Goal: Information Seeking & Learning: Learn about a topic

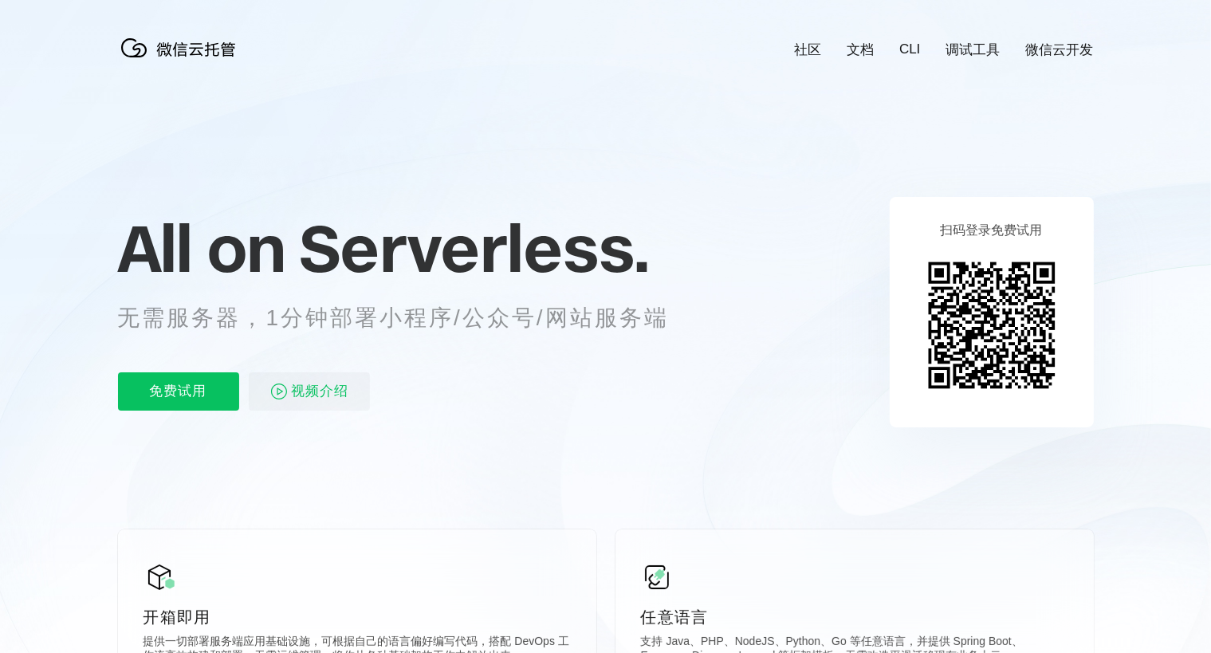
scroll to position [0, 2836]
drag, startPoint x: 148, startPoint y: 321, endPoint x: 242, endPoint y: 321, distance: 94.1
click at [241, 321] on p "无需服务器，1分钟部署小程序/公众号/网站服务端" at bounding box center [408, 318] width 581 height 32
click at [344, 323] on p "无需服务器，1分钟部署小程序/公众号/网站服务端" at bounding box center [408, 318] width 581 height 32
drag, startPoint x: 268, startPoint y: 320, endPoint x: 557, endPoint y: 320, distance: 288.7
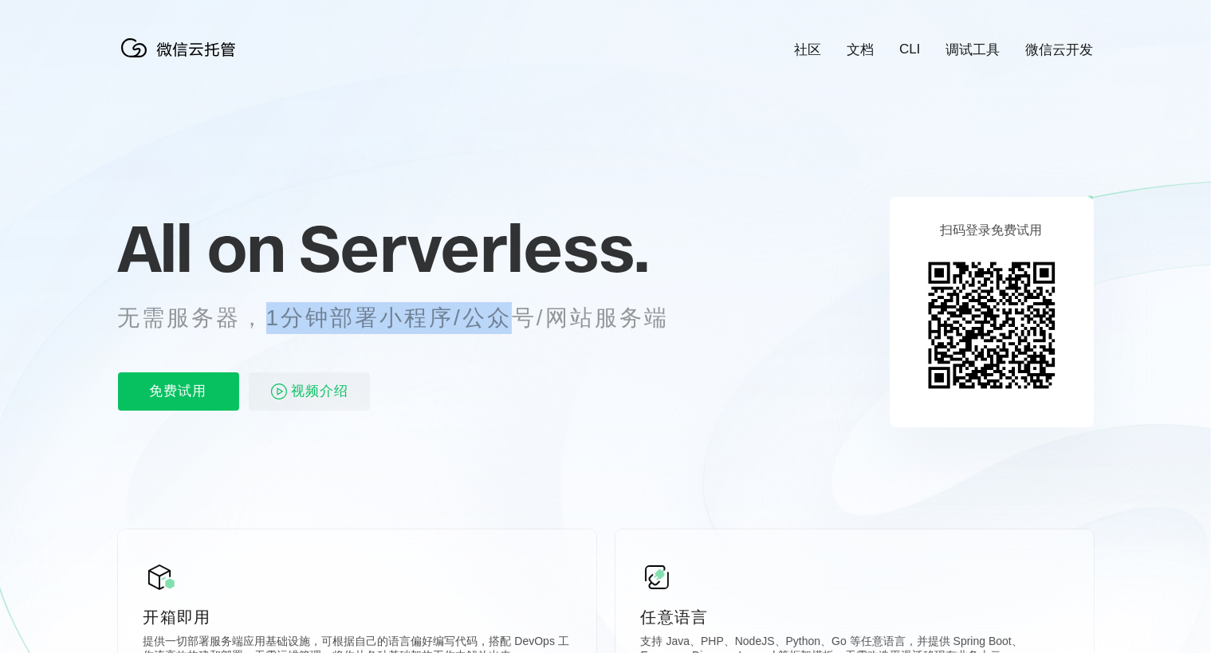
click at [549, 320] on p "无需服务器，1分钟部署小程序/公众号/网站服务端" at bounding box center [408, 318] width 581 height 32
click at [598, 320] on p "无需服务器，1分钟部署小程序/公众号/网站服务端" at bounding box center [408, 318] width 581 height 32
drag, startPoint x: 280, startPoint y: 319, endPoint x: 467, endPoint y: 321, distance: 187.4
click at [457, 321] on p "无需服务器，1分钟部署小程序/公众号/网站服务端" at bounding box center [408, 318] width 581 height 32
drag, startPoint x: 497, startPoint y: 321, endPoint x: 557, endPoint y: 321, distance: 60.6
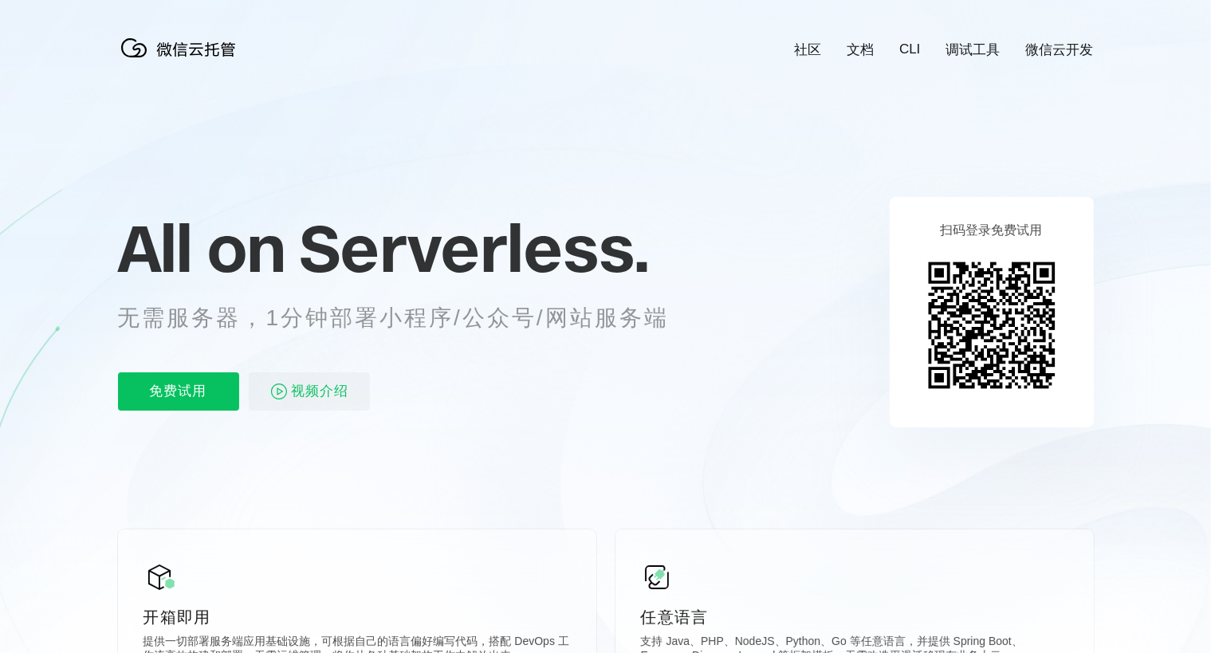
click at [498, 321] on p "无需服务器，1分钟部署小程序/公众号/网站服务端" at bounding box center [408, 318] width 581 height 32
click at [592, 321] on p "无需服务器，1分钟部署小程序/公众号/网站服务端" at bounding box center [408, 318] width 581 height 32
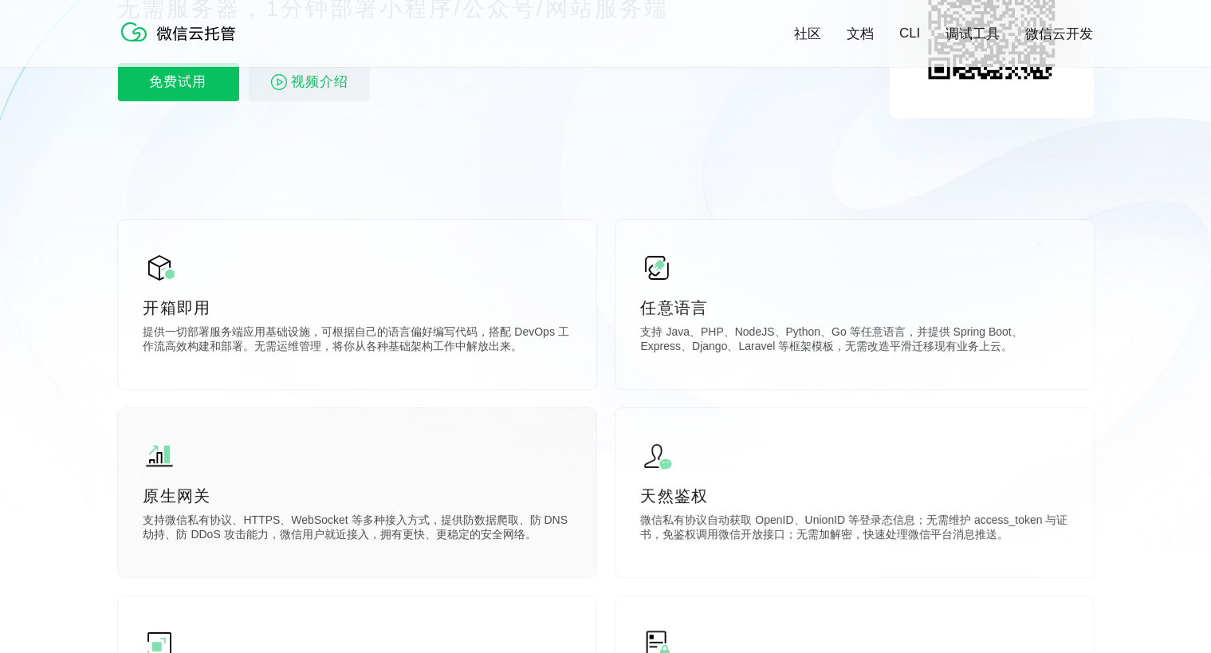
scroll to position [399, 0]
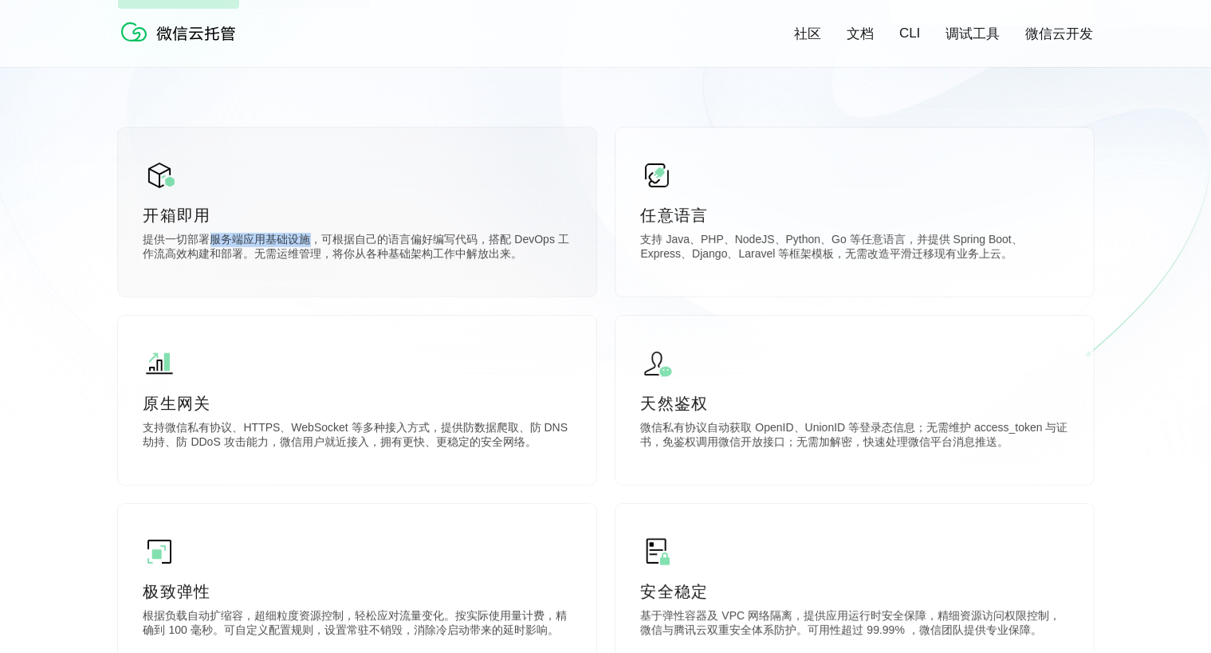
drag, startPoint x: 246, startPoint y: 242, endPoint x: 329, endPoint y: 246, distance: 82.2
click at [322, 246] on p "提供一切部署服务端应用基础设施，可根据自己的语言偏好编写代码，搭配 DevOps 工作流高效构建和部署。无需运维管理，将你从各种基础架构工作中解放出来。" at bounding box center [357, 249] width 427 height 32
drag, startPoint x: 388, startPoint y: 248, endPoint x: 377, endPoint y: 249, distance: 10.4
click at [388, 249] on p "提供一切部署服务端应用基础设施，可根据自己的语言偏好编写代码，搭配 DevOps 工作流高效构建和部署。无需运维管理，将你从各种基础架构工作中解放出来。" at bounding box center [357, 249] width 427 height 32
drag, startPoint x: 354, startPoint y: 242, endPoint x: 482, endPoint y: 244, distance: 127.6
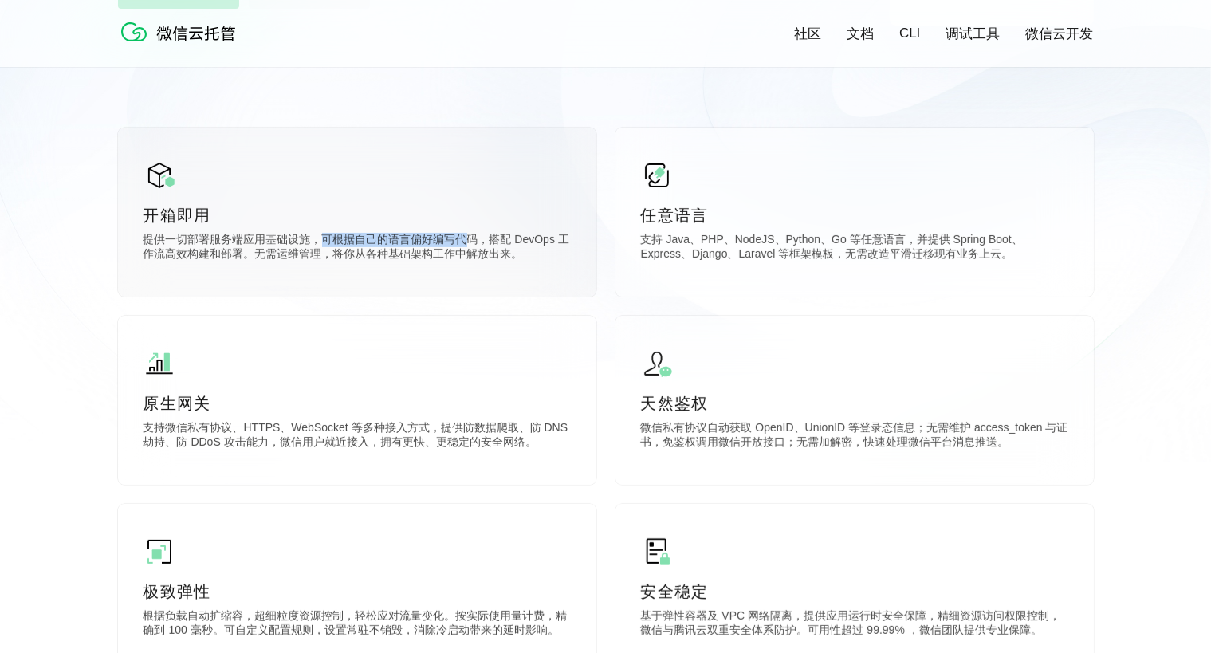
click at [474, 244] on p "提供一切部署服务端应用基础设施，可根据自己的语言偏好编写代码，搭配 DevOps 工作流高效构建和部署。无需运维管理，将你从各种基础架构工作中解放出来。" at bounding box center [357, 249] width 427 height 32
click at [485, 246] on p "提供一切部署服务端应用基础设施，可根据自己的语言偏好编写代码，搭配 DevOps 工作流高效构建和部署。无需运维管理，将你从各种基础架构工作中解放出来。" at bounding box center [357, 249] width 427 height 32
click at [482, 270] on div "开箱即用 提供一切部署服务端应用基础设施，可根据自己的语言偏好编写代码，搭配 DevOps 工作流高效构建和部署。无需运维管理，将你从各种基础架构工作中解放出…" at bounding box center [357, 212] width 478 height 169
drag, startPoint x: 293, startPoint y: 267, endPoint x: 222, endPoint y: 263, distance: 71.1
click at [289, 268] on div "开箱即用 提供一切部署服务端应用基础设施，可根据自己的语言偏好编写代码，搭配 DevOps 工作流高效构建和部署。无需运维管理，将你从各种基础架构工作中解放出…" at bounding box center [357, 212] width 478 height 169
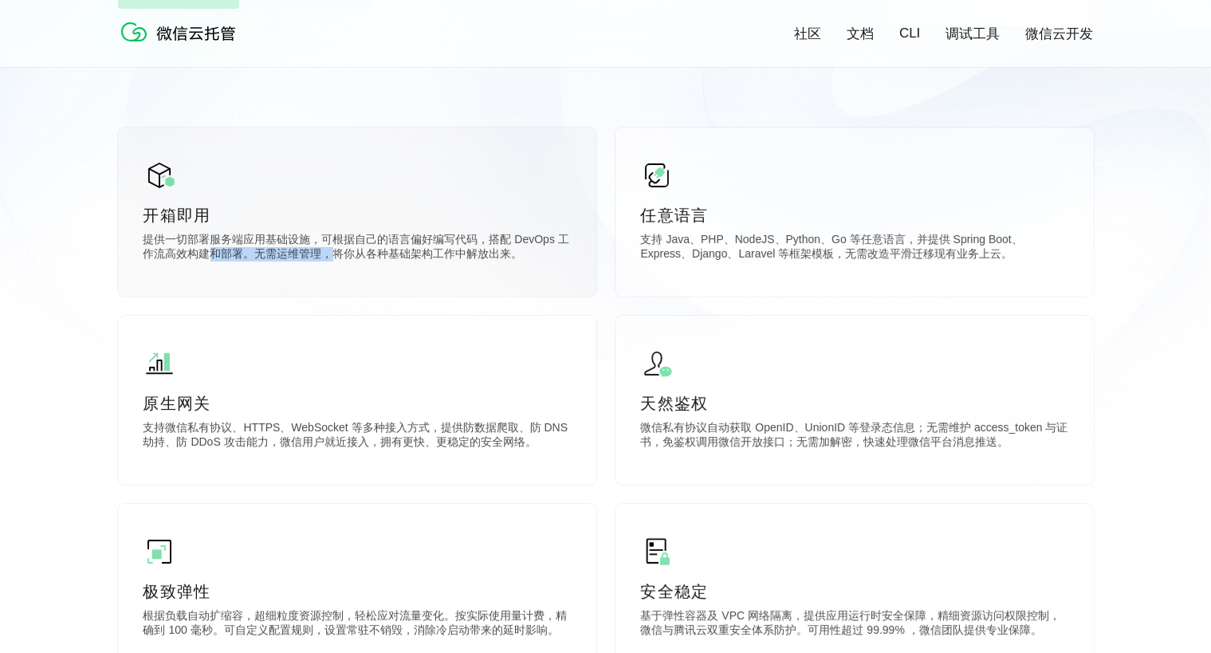
drag, startPoint x: 211, startPoint y: 260, endPoint x: 396, endPoint y: 257, distance: 185.0
click at [367, 258] on p "提供一切部署服务端应用基础设施，可根据自己的语言偏好编写代码，搭配 DevOps 工作流高效构建和部署。无需运维管理，将你从各种基础架构工作中解放出来。" at bounding box center [357, 249] width 427 height 32
drag, startPoint x: 492, startPoint y: 256, endPoint x: 482, endPoint y: 265, distance: 13.6
click at [494, 256] on p "提供一切部署服务端应用基础设施，可根据自己的语言偏好编写代码，搭配 DevOps 工作流高效构建和部署。无需运维管理，将你从各种基础架构工作中解放出来。" at bounding box center [357, 249] width 427 height 32
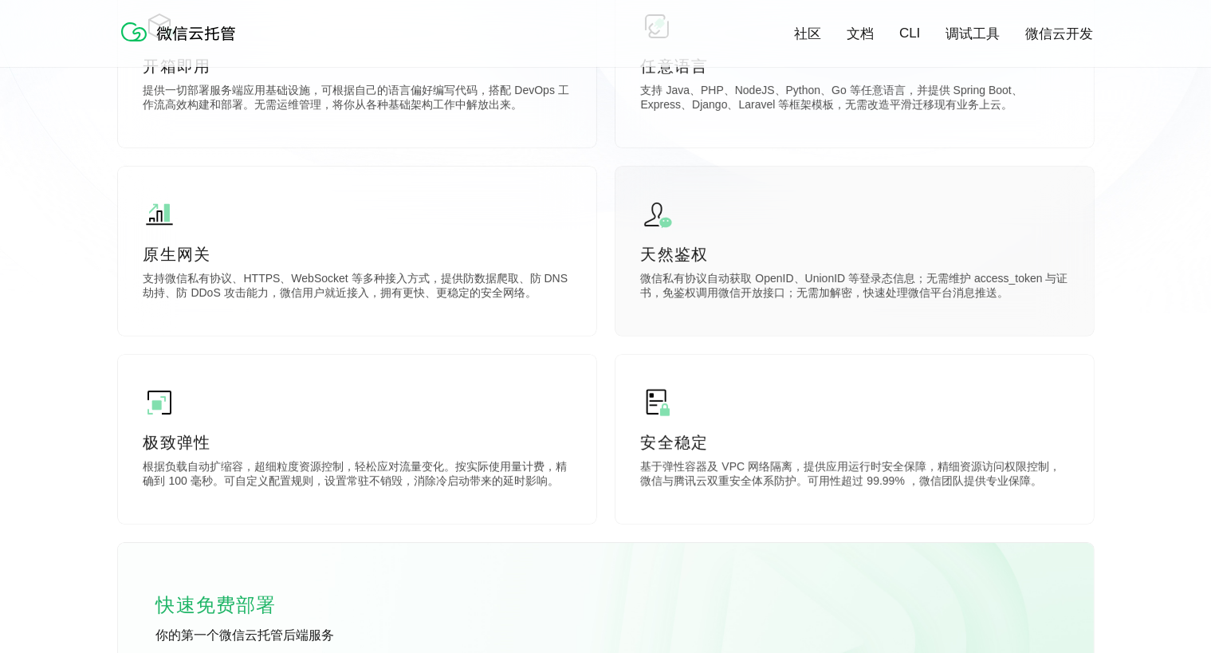
scroll to position [558, 0]
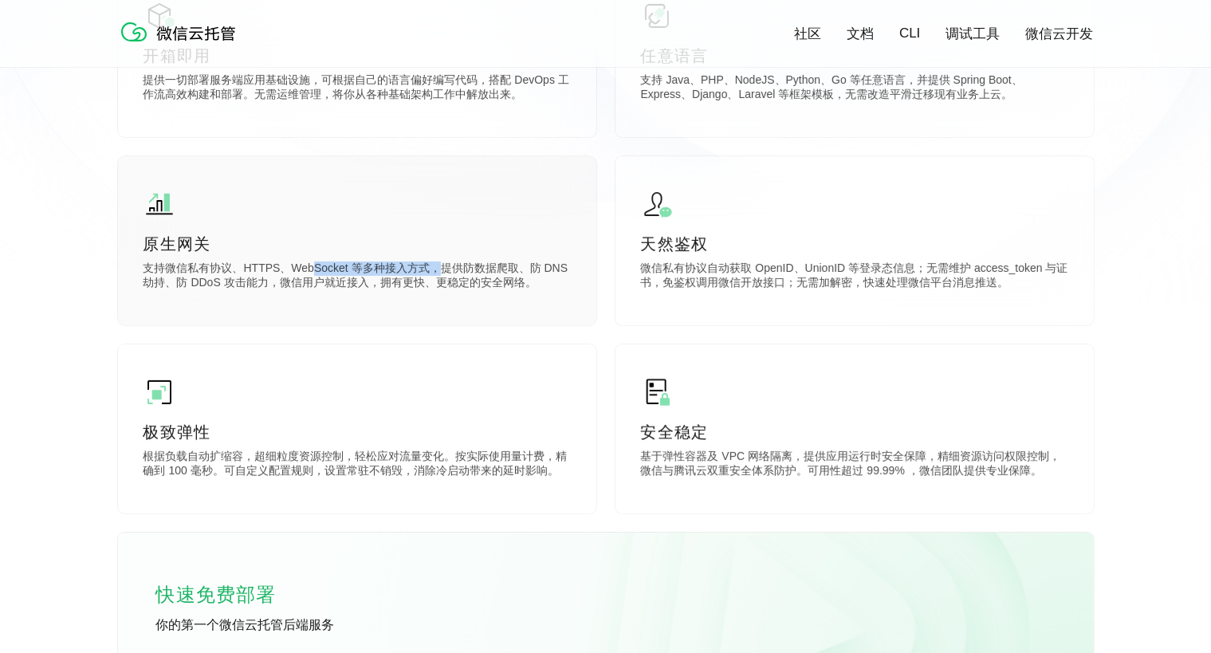
drag, startPoint x: 309, startPoint y: 266, endPoint x: 446, endPoint y: 266, distance: 137.2
click at [446, 266] on p "支持微信私有协议、HTTPS、WebSocket 等多种接入方式，提供防数据爬取、防 DNS 劫持、防 DDoS 攻击能力，微信用户就近接入，拥有更快、更稳定…" at bounding box center [357, 278] width 427 height 32
click at [509, 266] on p "支持微信私有协议、HTTPS、WebSocket 等多种接入方式，提供防数据爬取、防 DNS 劫持、防 DDoS 攻击能力，微信用户就近接入，拥有更快、更稳定…" at bounding box center [357, 278] width 427 height 32
drag, startPoint x: 449, startPoint y: 270, endPoint x: 568, endPoint y: 270, distance: 118.8
click at [568, 270] on p "支持微信私有协议、HTTPS、WebSocket 等多种接入方式，提供防数据爬取、防 DNS 劫持、防 DDoS 攻击能力，微信用户就近接入，拥有更快、更稳定…" at bounding box center [357, 278] width 427 height 32
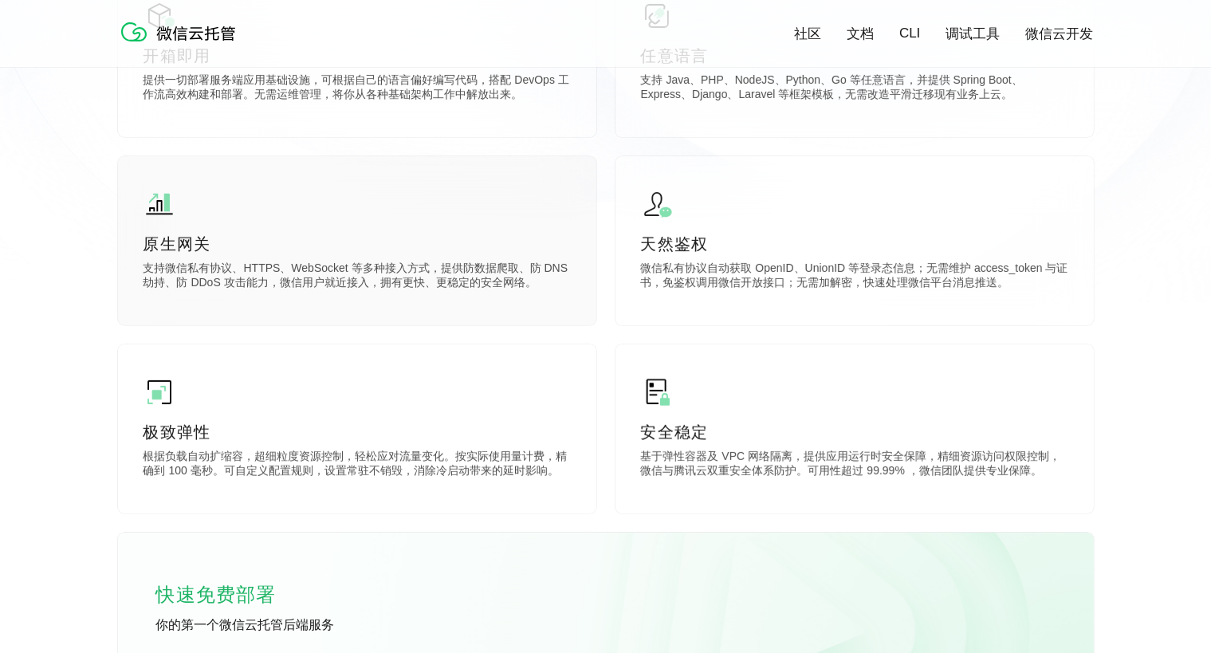
click at [465, 290] on p "支持微信私有协议、HTTPS、WebSocket 等多种接入方式，提供防数据爬取、防 DNS 劫持、防 DDoS 攻击能力，微信用户就近接入，拥有更快、更稳定…" at bounding box center [357, 278] width 427 height 32
click at [421, 296] on div "原生网关 支持微信私有协议、HTTPS、WebSocket 等多种接入方式，提供防数据爬取、防 DNS 劫持、防 DDoS 攻击能力，微信用户就近接入，拥有更…" at bounding box center [357, 240] width 478 height 169
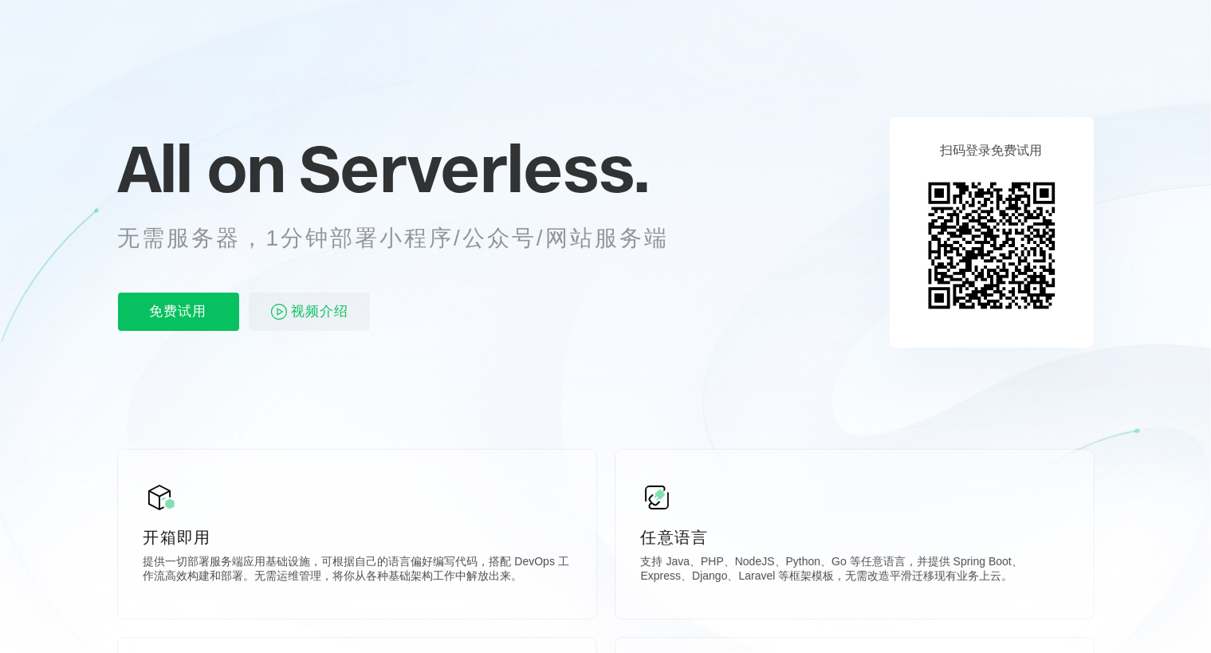
scroll to position [0, 0]
